Goal: Find specific page/section: Find specific page/section

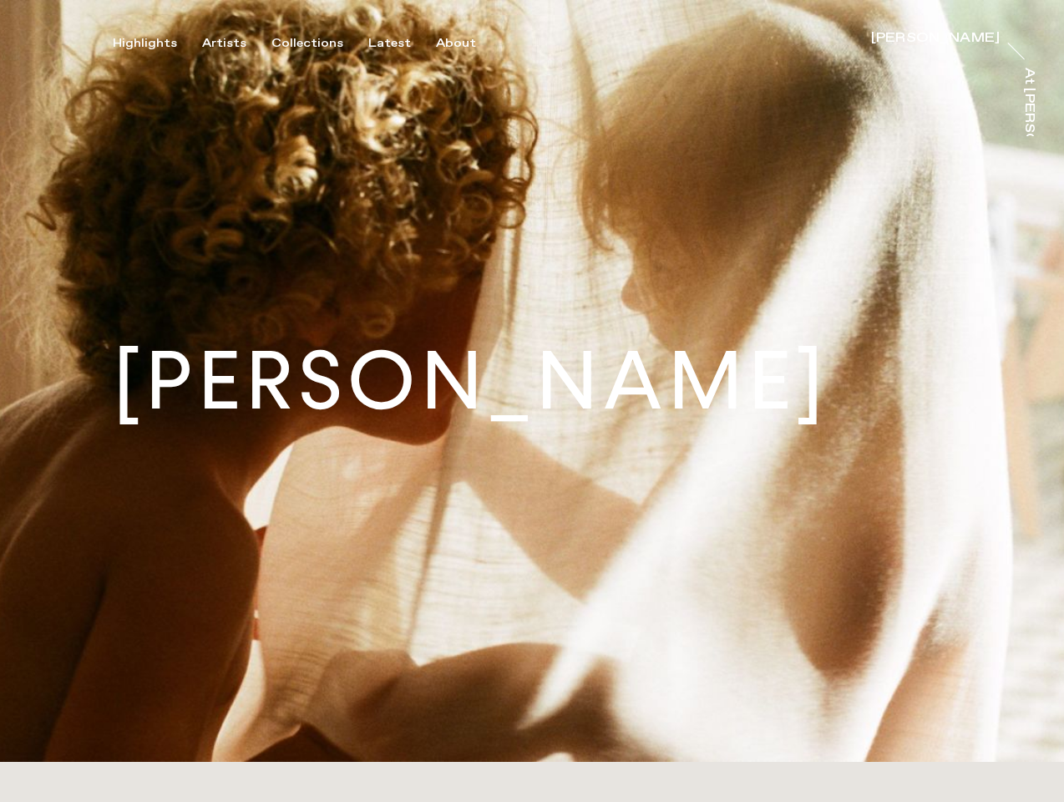
click at [532, 401] on h1 "[PERSON_NAME]" at bounding box center [471, 381] width 716 height 81
click at [156, 43] on div "Highlights" at bounding box center [145, 43] width 64 height 15
click at [234, 43] on div "Artists" at bounding box center [224, 43] width 44 height 15
click at [314, 43] on div "Collections" at bounding box center [307, 43] width 72 height 15
click at [393, 43] on div "Latest" at bounding box center [389, 43] width 43 height 15
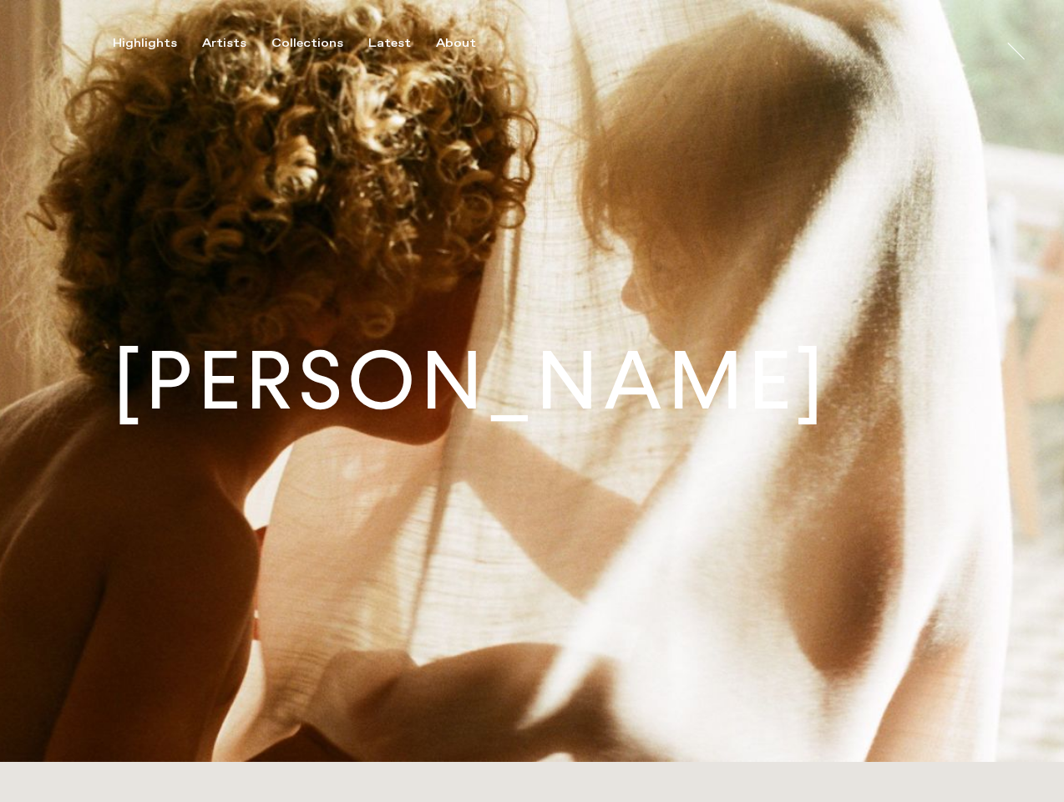
click at [458, 43] on div "About" at bounding box center [456, 43] width 40 height 15
